Goal: Entertainment & Leisure: Consume media (video, audio)

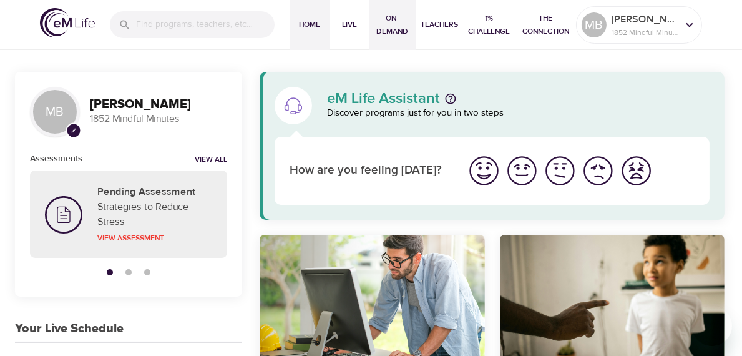
click at [396, 24] on span "On-Demand" at bounding box center [393, 25] width 36 height 26
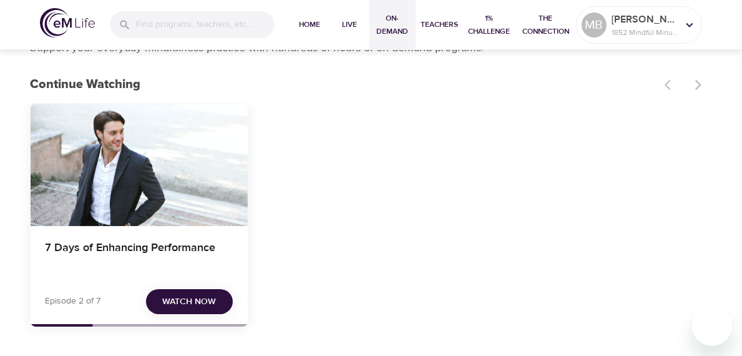
scroll to position [62, 0]
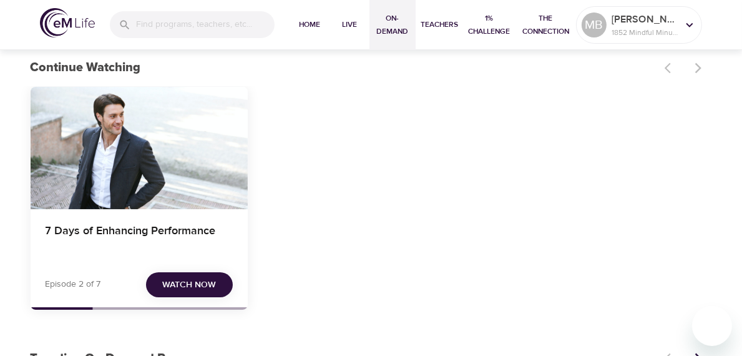
click at [179, 282] on span "Watch Now" at bounding box center [189, 285] width 54 height 16
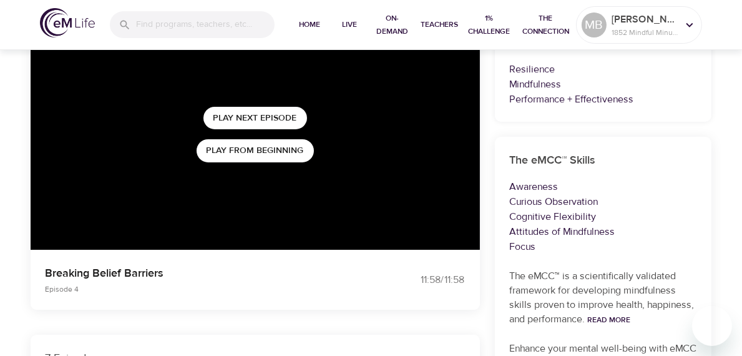
scroll to position [125, 0]
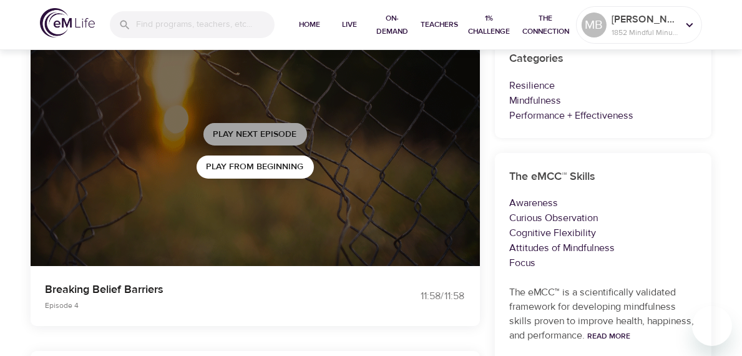
click at [234, 132] on span "Play Next Episode" at bounding box center [256, 135] width 84 height 16
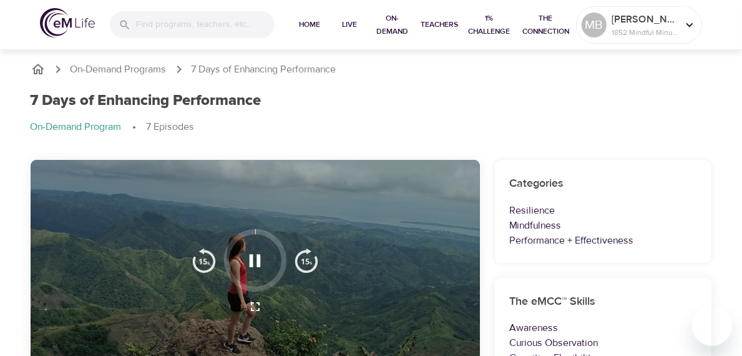
scroll to position [62, 0]
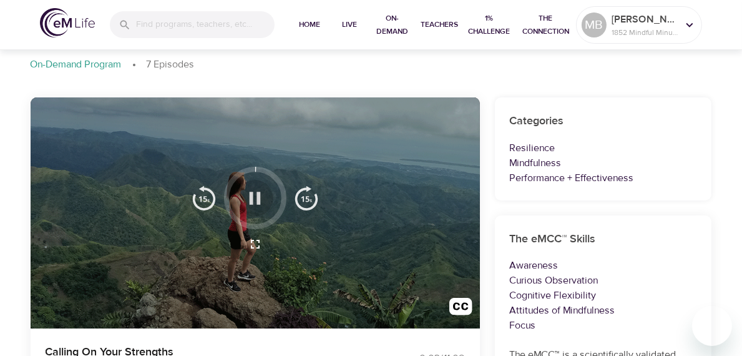
click at [253, 197] on icon "button" at bounding box center [255, 198] width 22 height 22
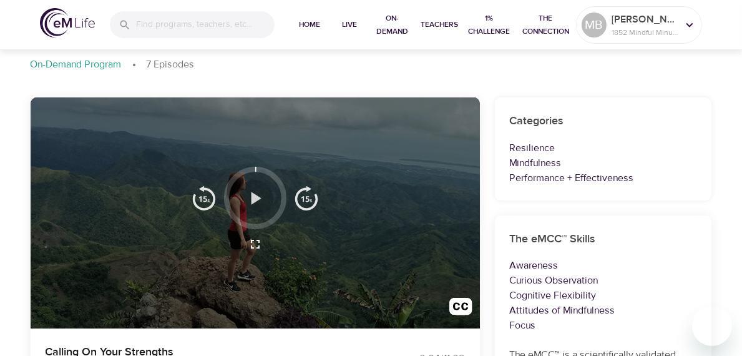
click at [254, 190] on icon "button" at bounding box center [255, 198] width 22 height 22
